Goal: Information Seeking & Learning: Learn about a topic

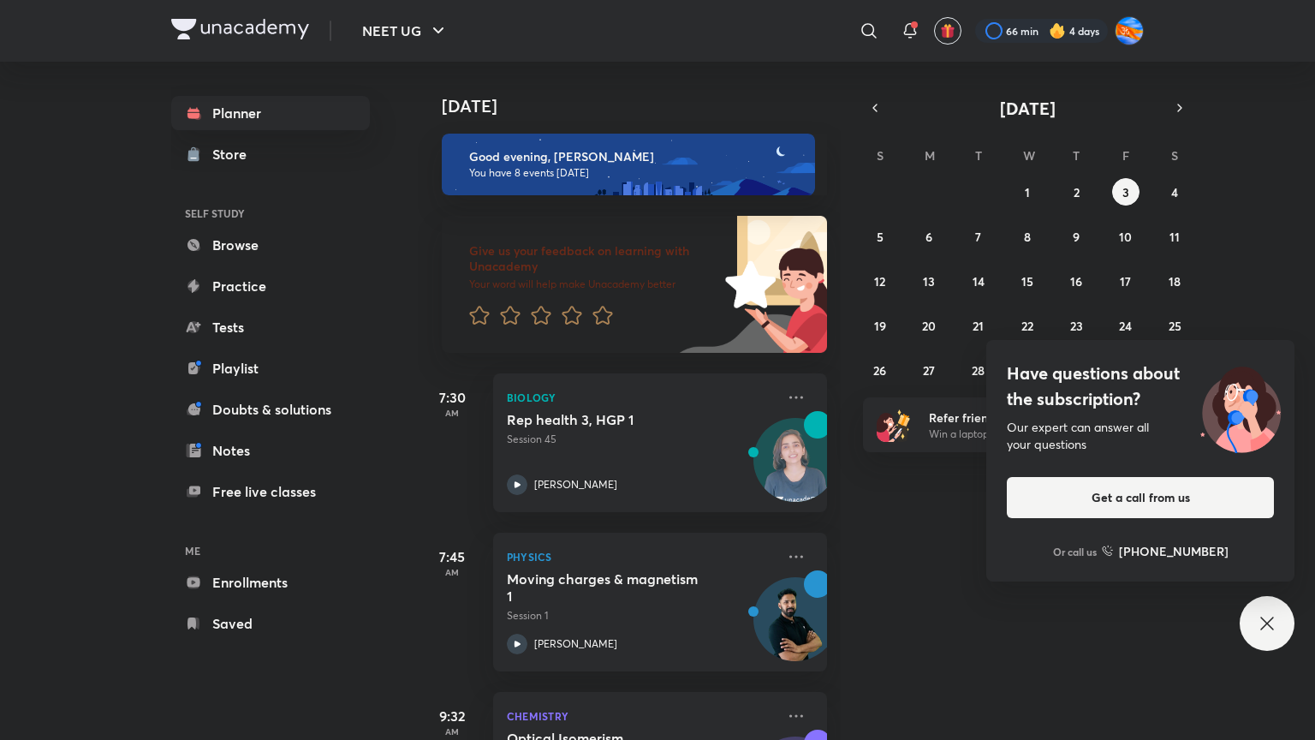
scroll to position [168, 17]
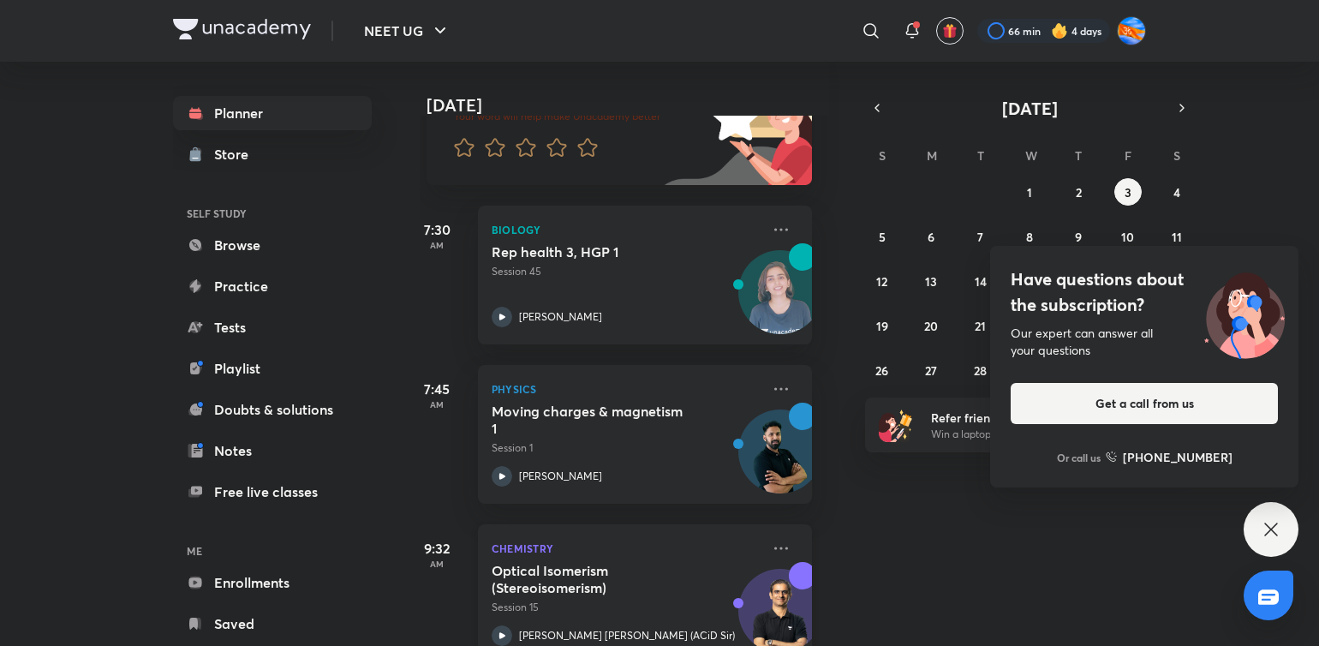
click at [656, 579] on h5 "Optical Isomerism (Stereoisomerism)" at bounding box center [598, 579] width 213 height 34
